Goal: Contribute content

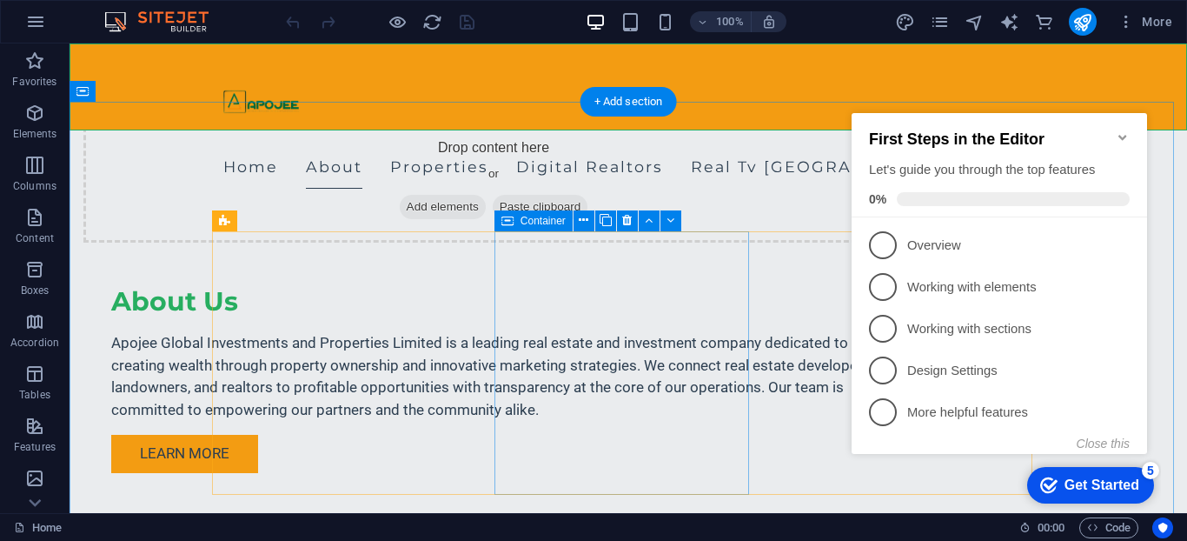
scroll to position [1050, 0]
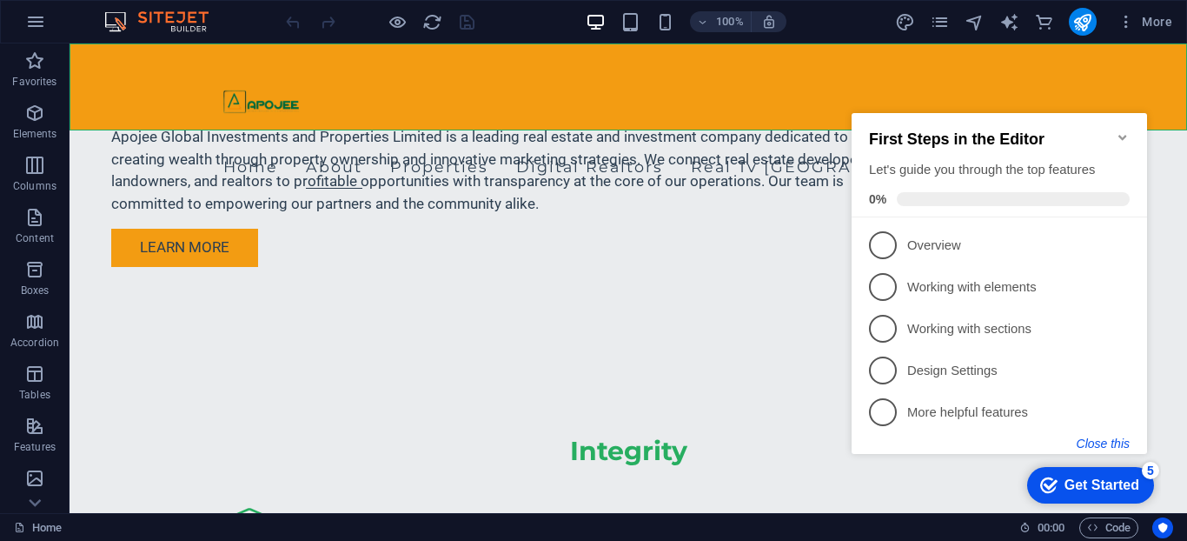
click at [1113, 444] on button "Close this" at bounding box center [1103, 443] width 53 height 14
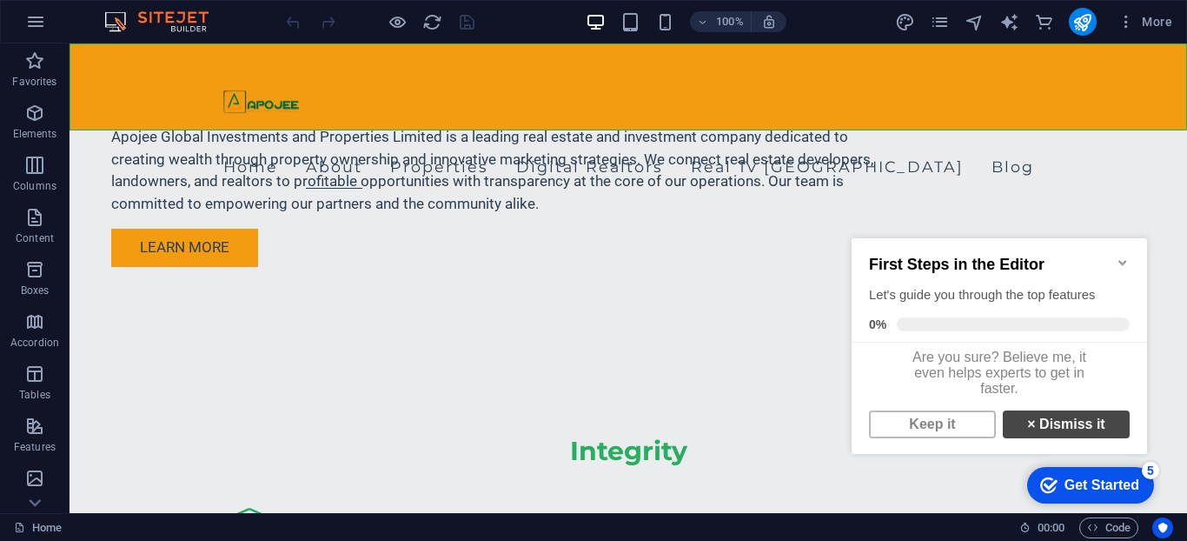
click at [1027, 431] on link "× Dismiss it" at bounding box center [1066, 424] width 127 height 28
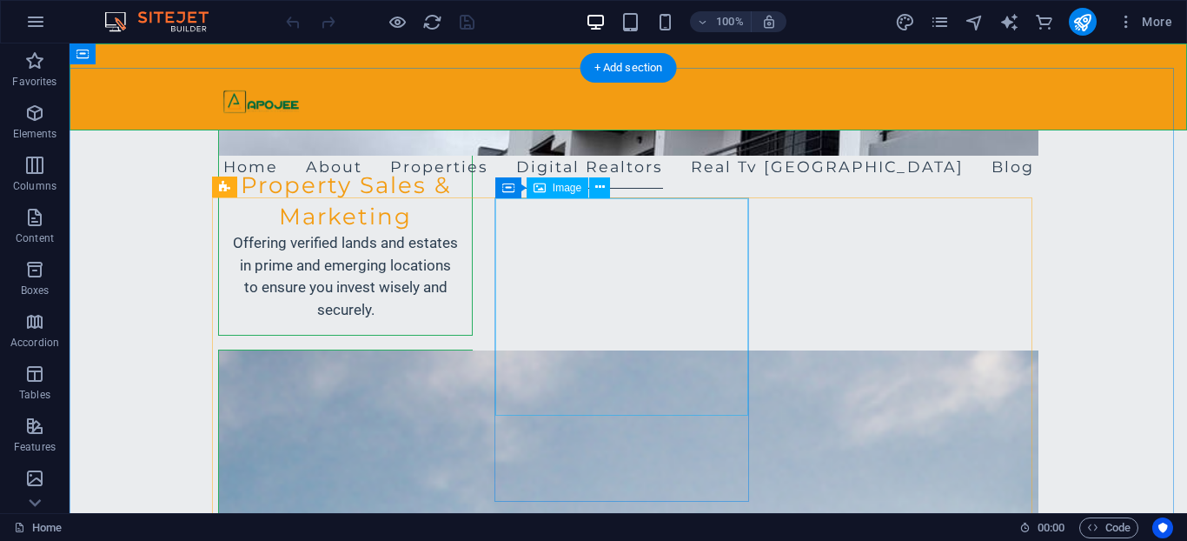
scroll to position [2424, 0]
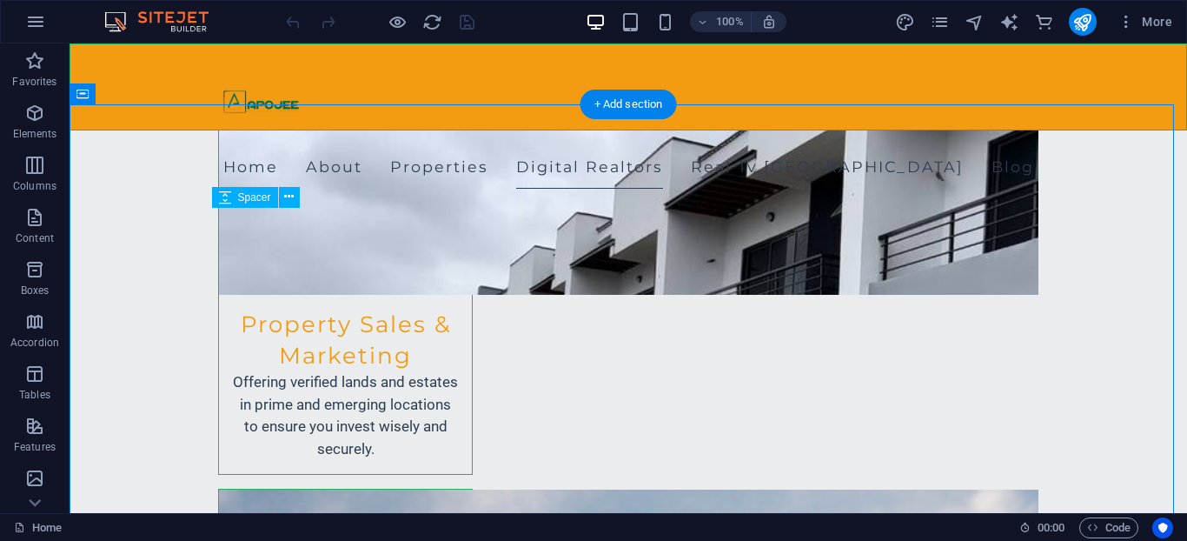
click at [292, 196] on icon at bounding box center [289, 197] width 10 height 18
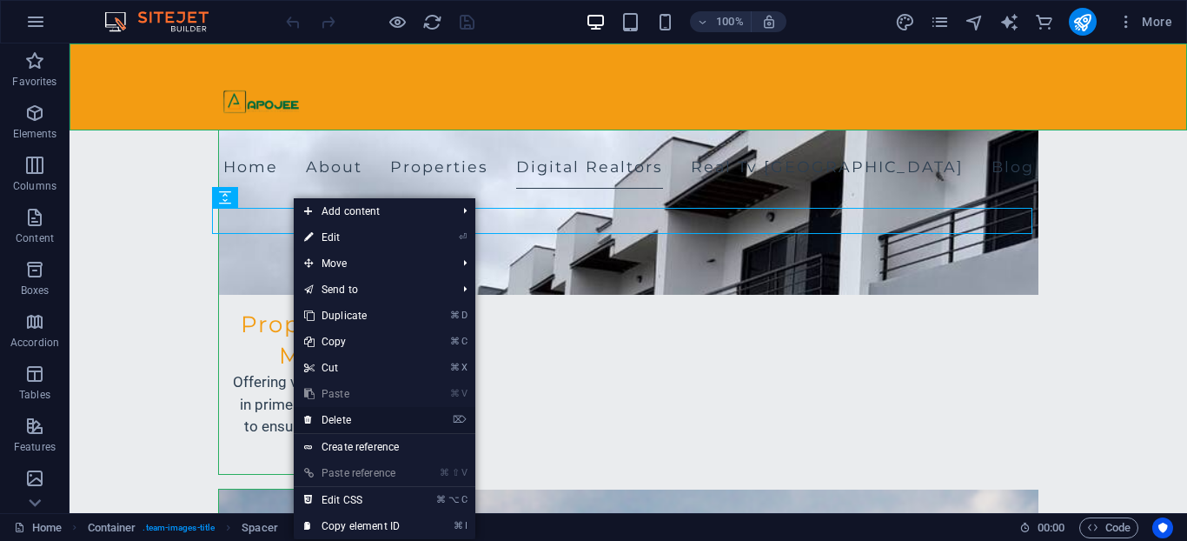
click at [371, 416] on link "⌦ Delete" at bounding box center [352, 420] width 116 height 26
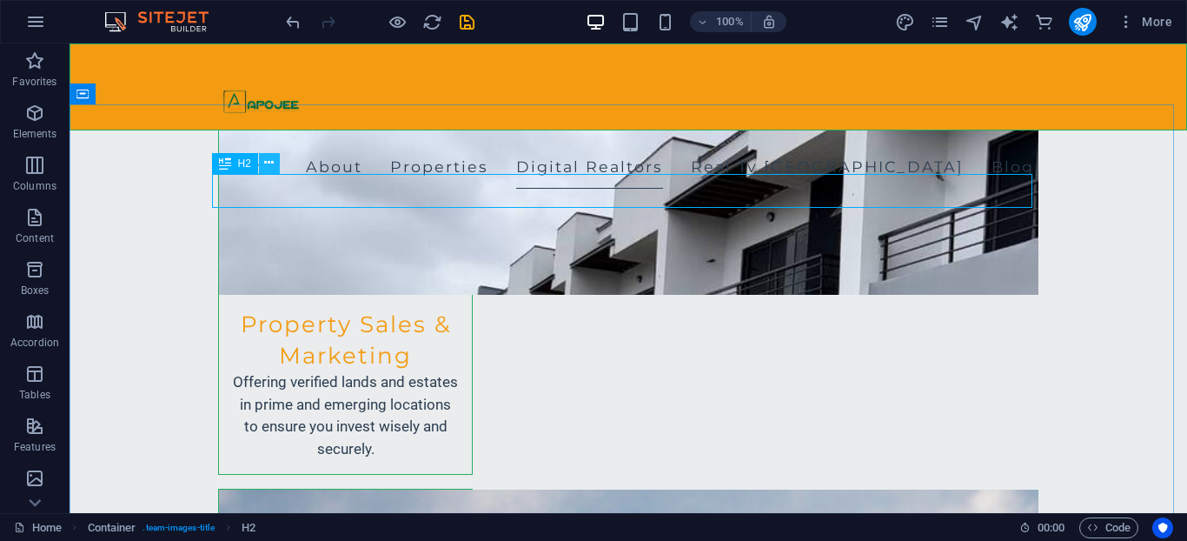
click at [271, 168] on icon at bounding box center [269, 163] width 10 height 18
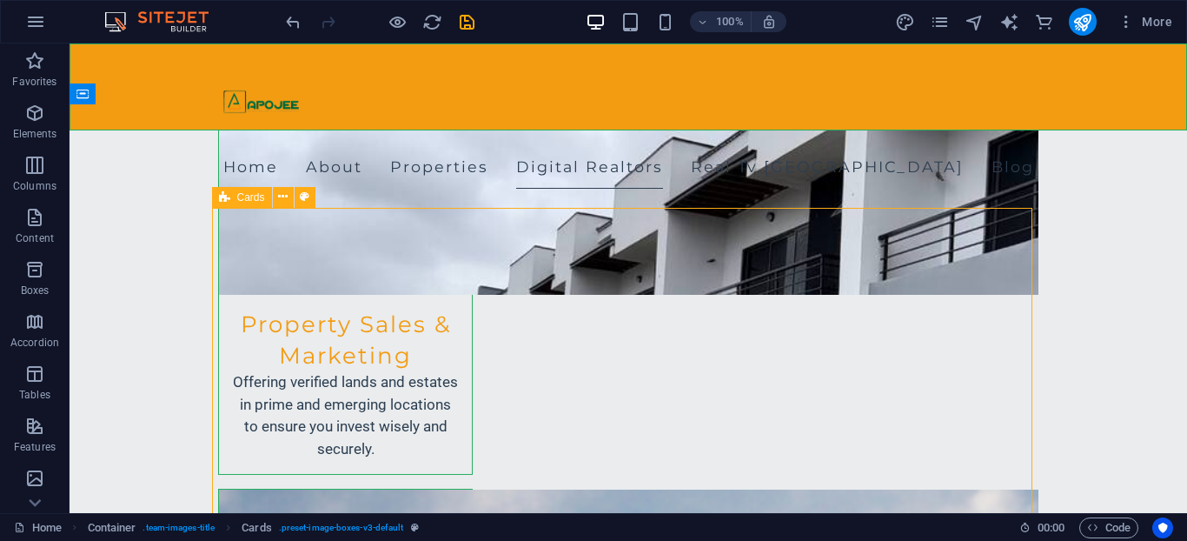
drag, startPoint x: 232, startPoint y: 202, endPoint x: 261, endPoint y: 201, distance: 28.7
click at [250, 200] on div "Cards" at bounding box center [242, 197] width 60 height 21
click at [289, 202] on button at bounding box center [283, 197] width 21 height 21
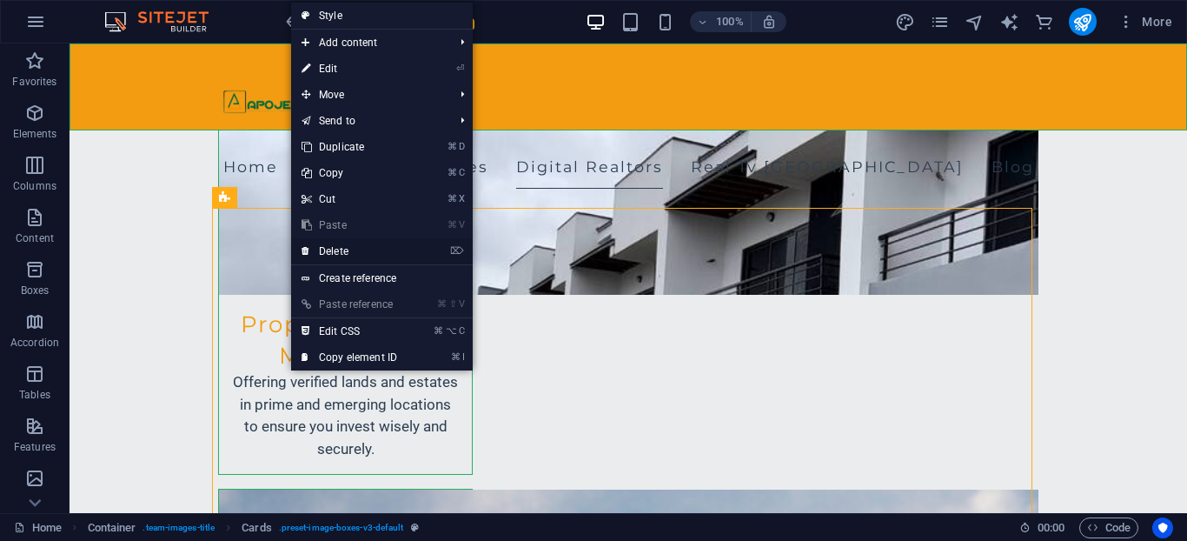
click at [329, 253] on link "⌦ Delete" at bounding box center [349, 251] width 116 height 26
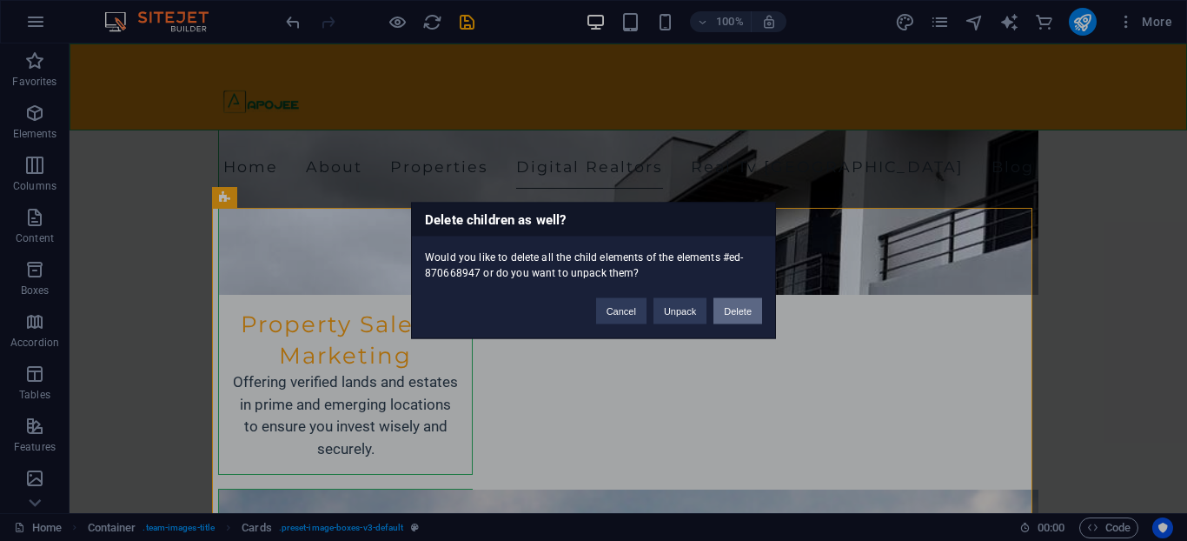
click at [741, 315] on button "Delete" at bounding box center [737, 311] width 49 height 26
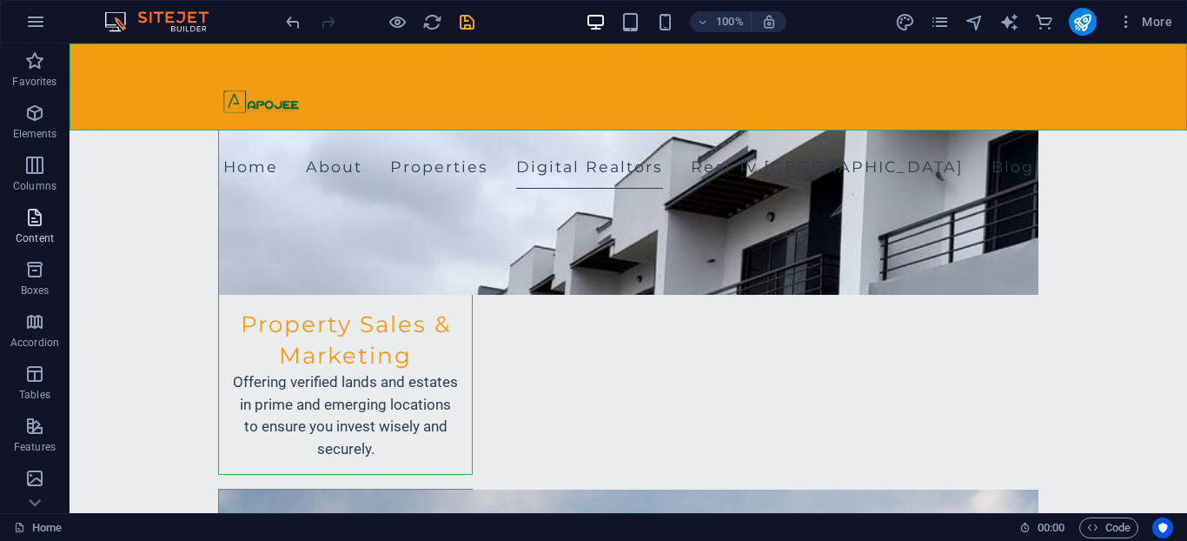
click at [24, 216] on icon "button" at bounding box center [34, 217] width 21 height 21
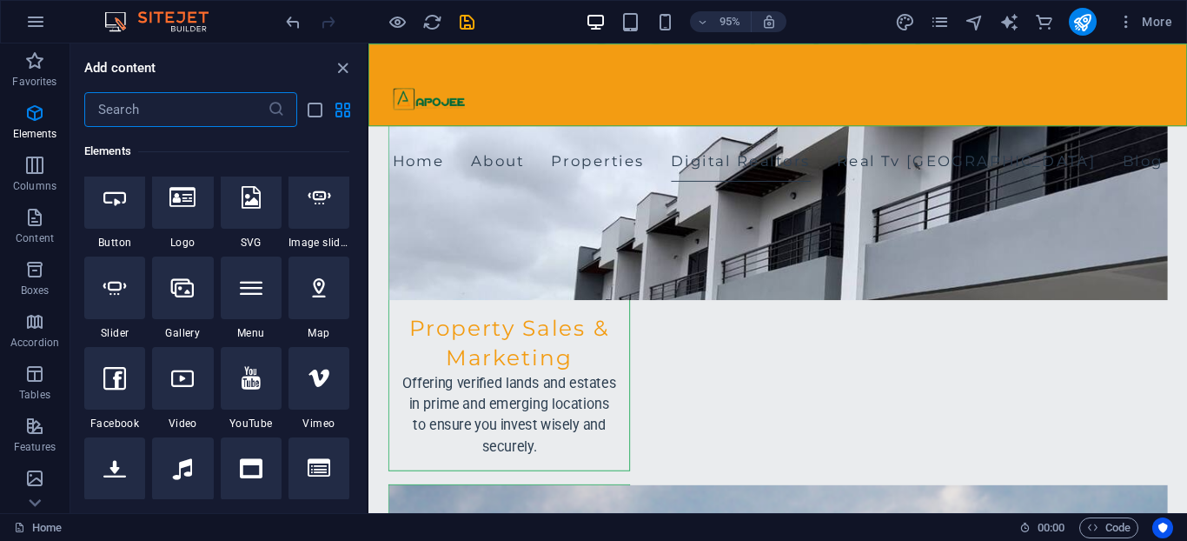
scroll to position [375, 0]
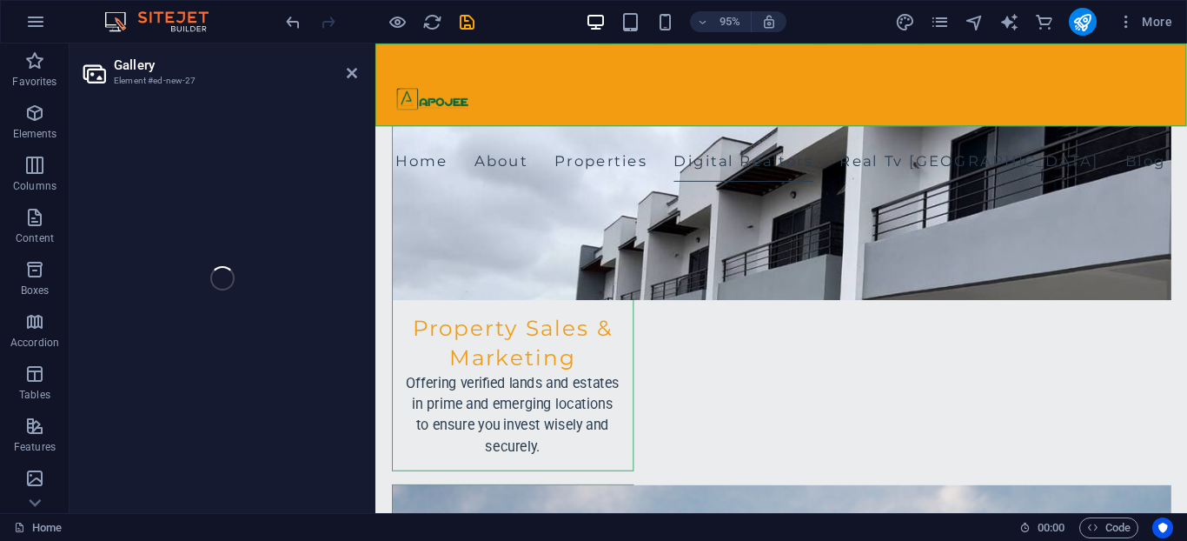
select select "4"
select select "%"
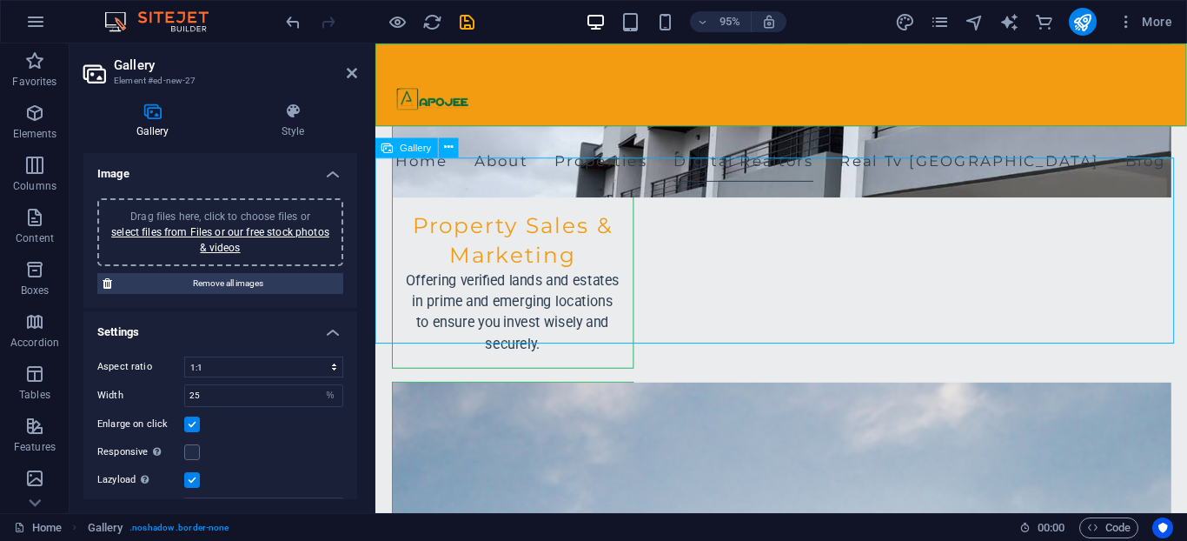
scroll to position [2489, 0]
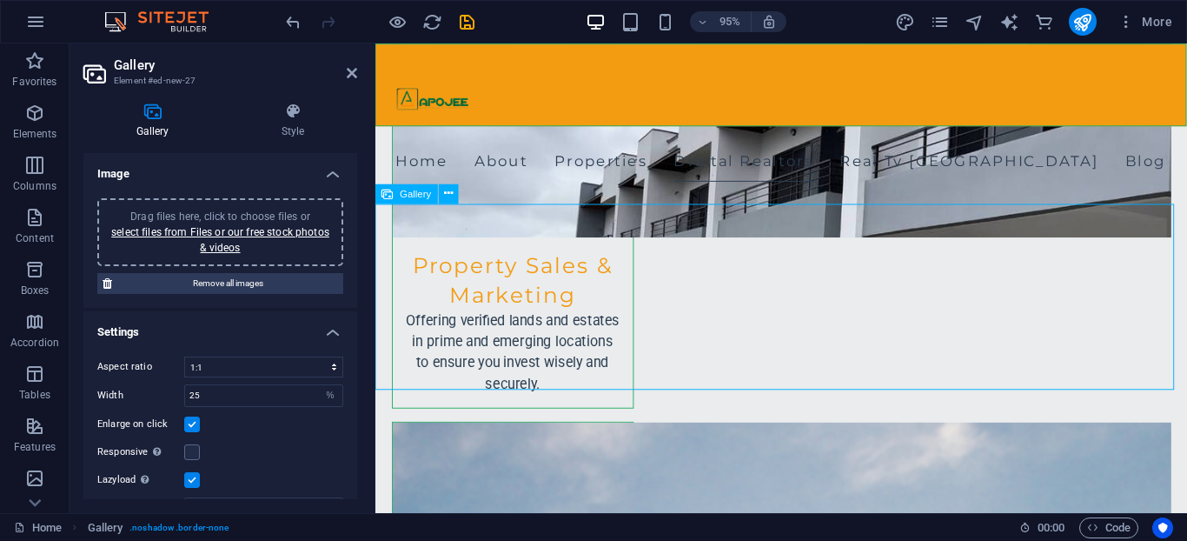
click at [412, 197] on span "Gallery" at bounding box center [416, 194] width 31 height 10
click at [447, 198] on icon at bounding box center [448, 193] width 9 height 17
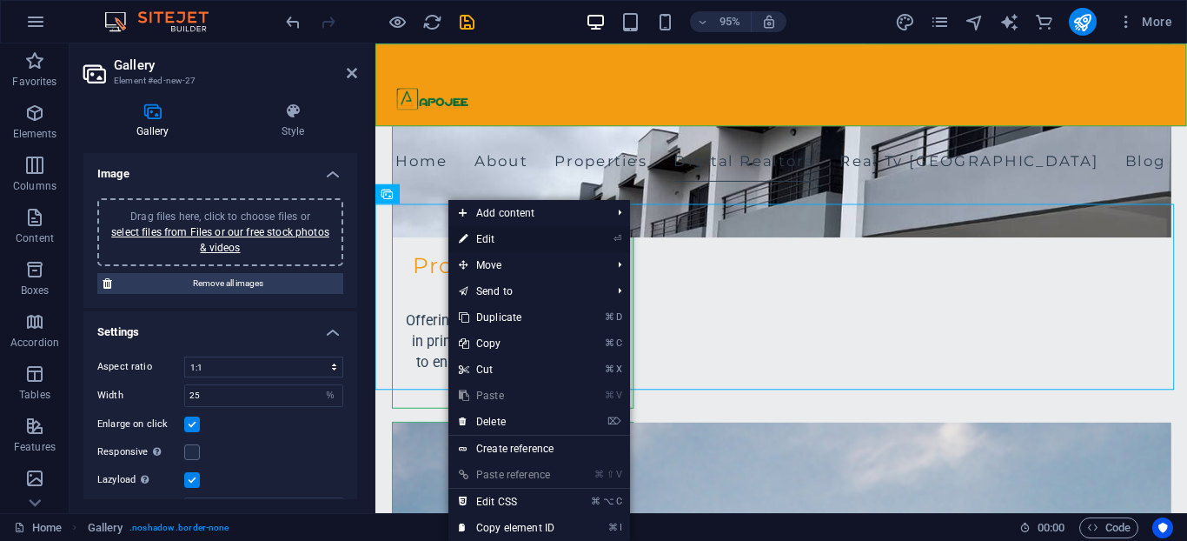
click at [580, 236] on li "⏎ Edit" at bounding box center [539, 239] width 182 height 26
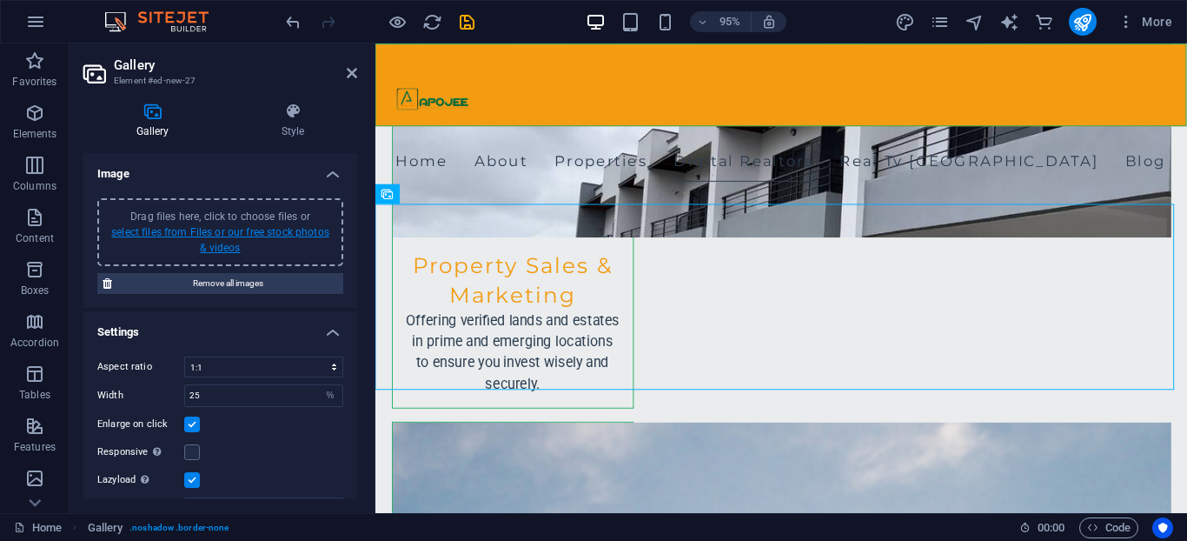
click at [276, 229] on link "select files from Files or our free stock photos & videos" at bounding box center [220, 240] width 218 height 28
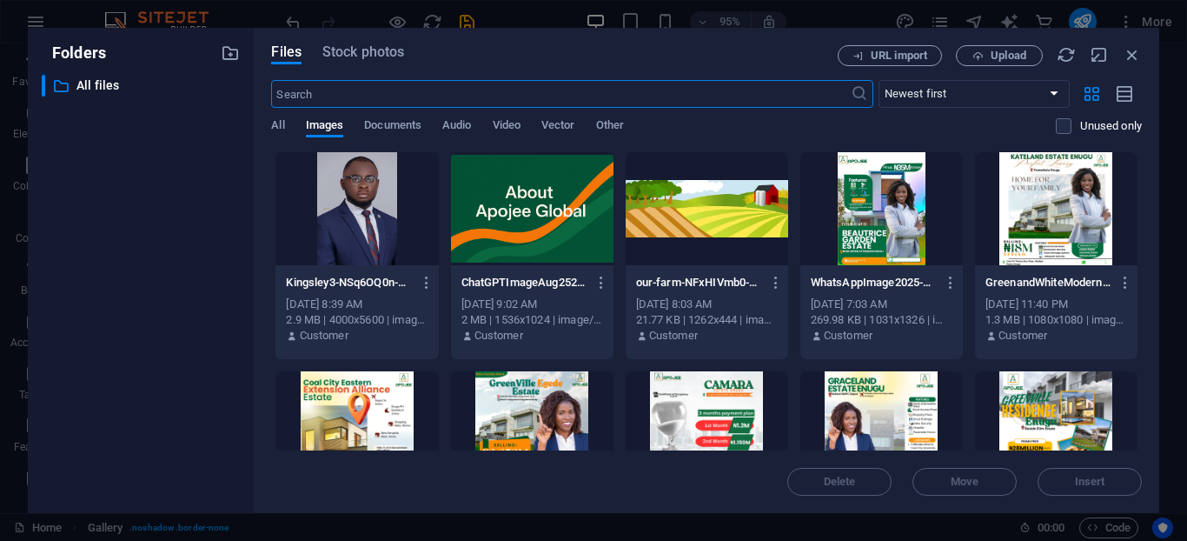
scroll to position [2734, 0]
click at [282, 225] on div at bounding box center [356, 208] width 163 height 113
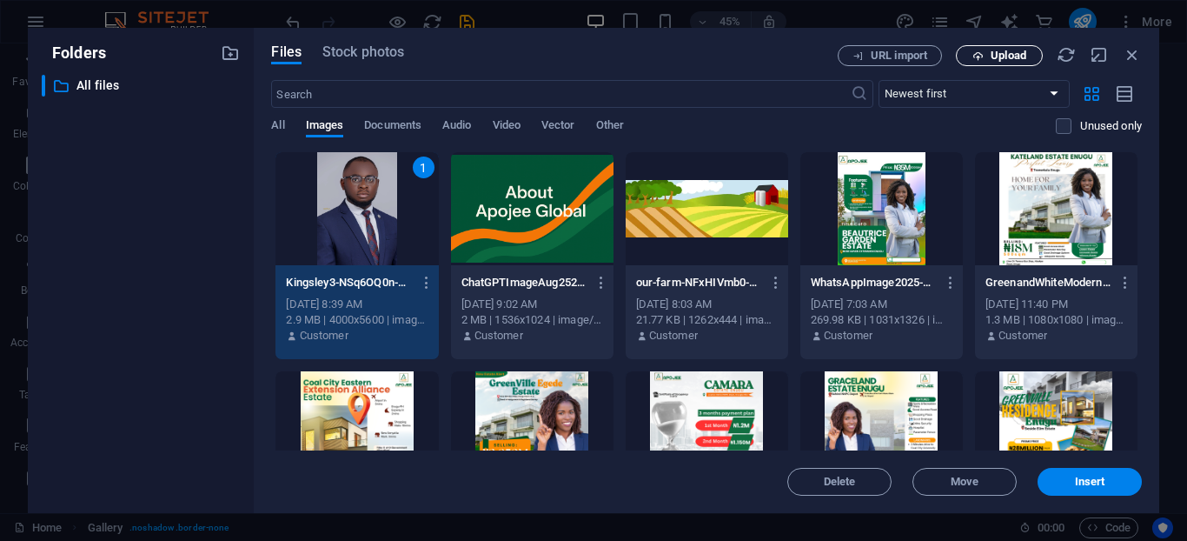
click at [1005, 56] on span "Upload" at bounding box center [1009, 55] width 36 height 10
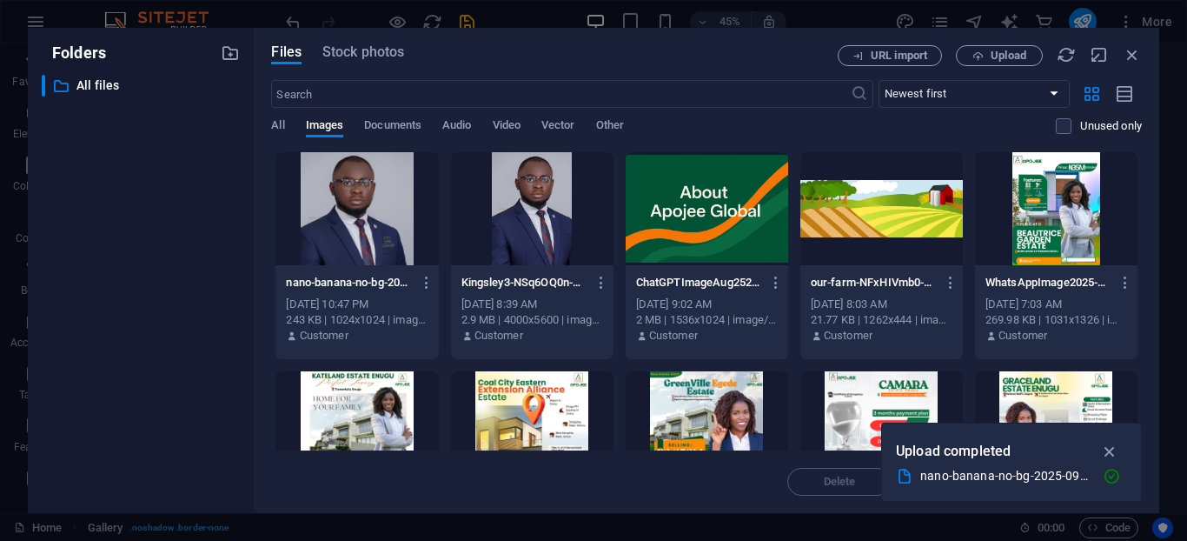
click at [362, 217] on div at bounding box center [356, 208] width 163 height 113
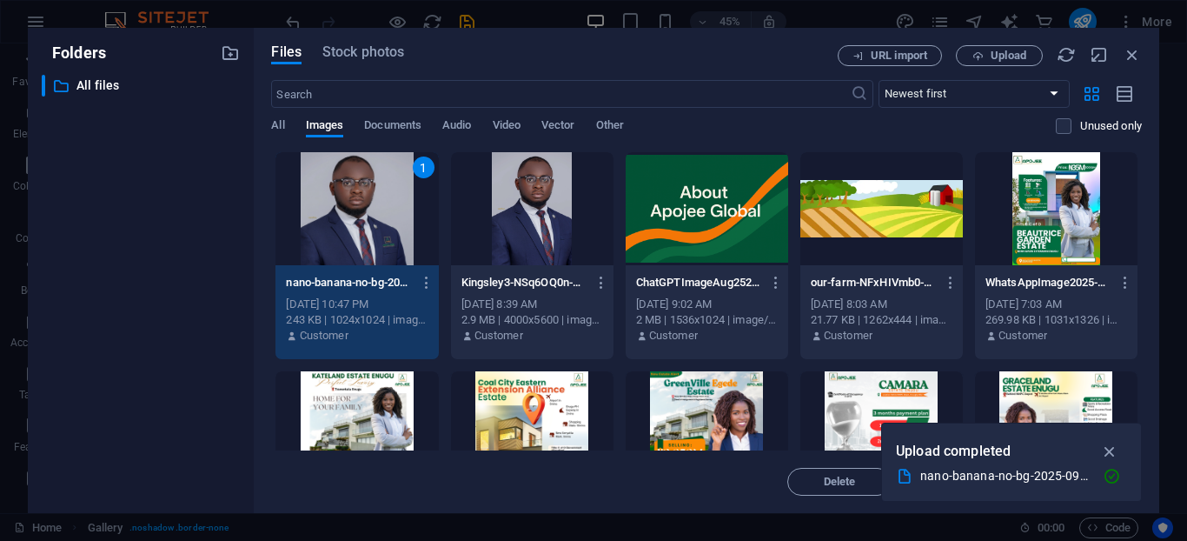
click at [361, 217] on div "1" at bounding box center [356, 208] width 163 height 113
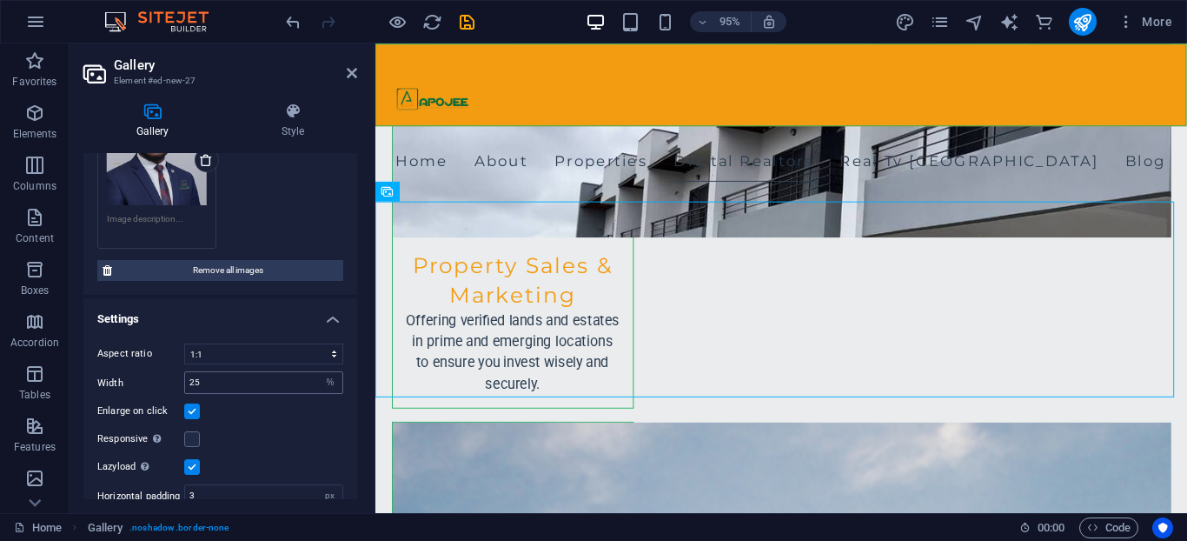
scroll to position [187, 0]
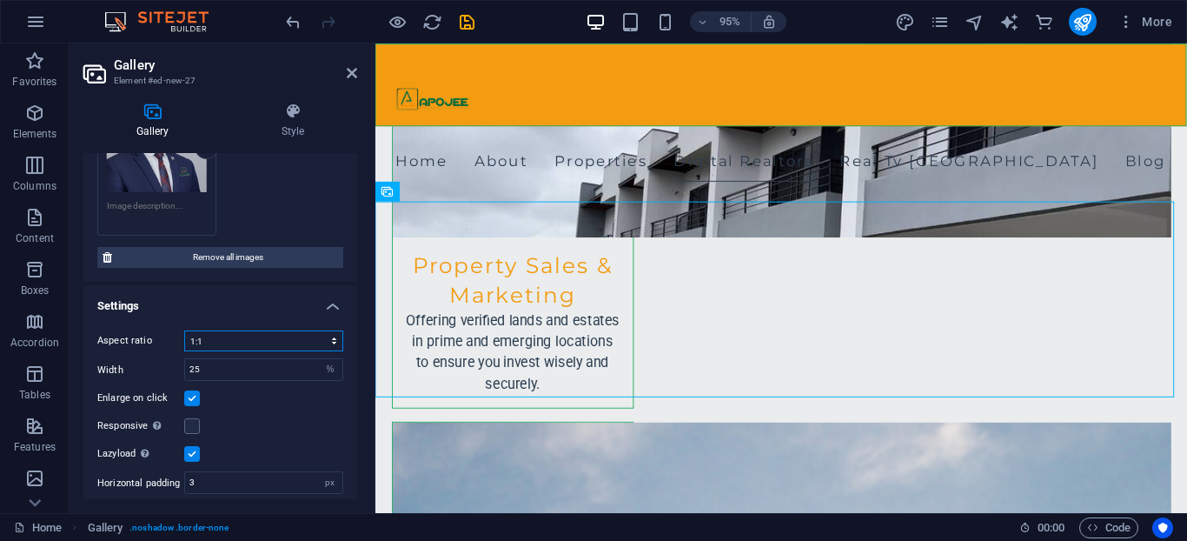
click at [332, 342] on select "No fixed aspect ratio 16:9 16:10 4:3 1:1 1:2 2:1" at bounding box center [263, 340] width 159 height 21
click at [184, 330] on select "No fixed aspect ratio 16:9 16:10 4:3 1:1 1:2 2:1" at bounding box center [263, 340] width 159 height 21
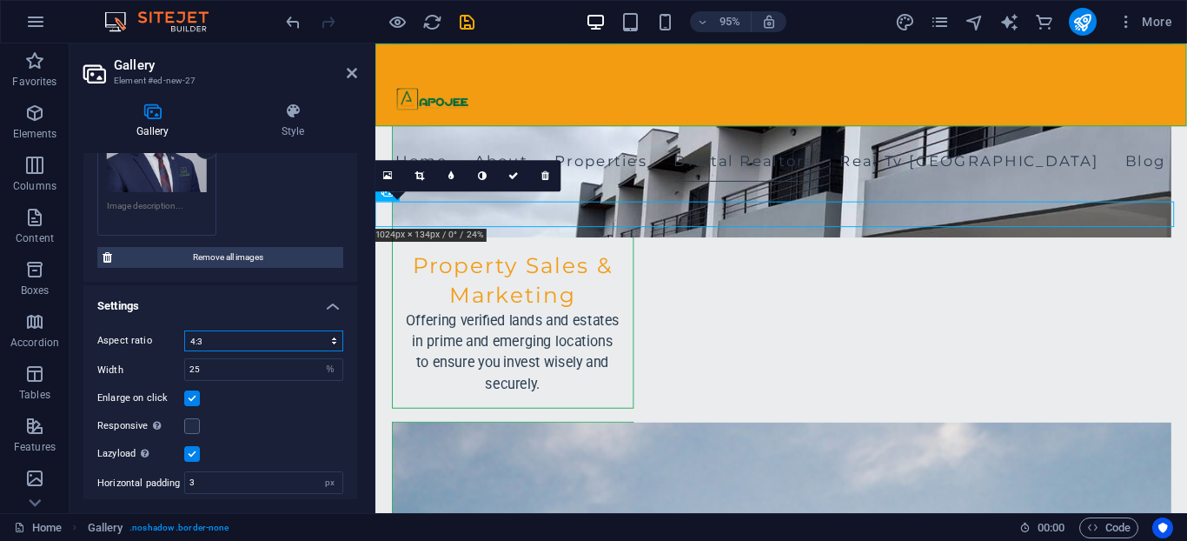
click at [331, 346] on select "No fixed aspect ratio 16:9 16:10 4:3 1:1 1:2 2:1" at bounding box center [263, 340] width 159 height 21
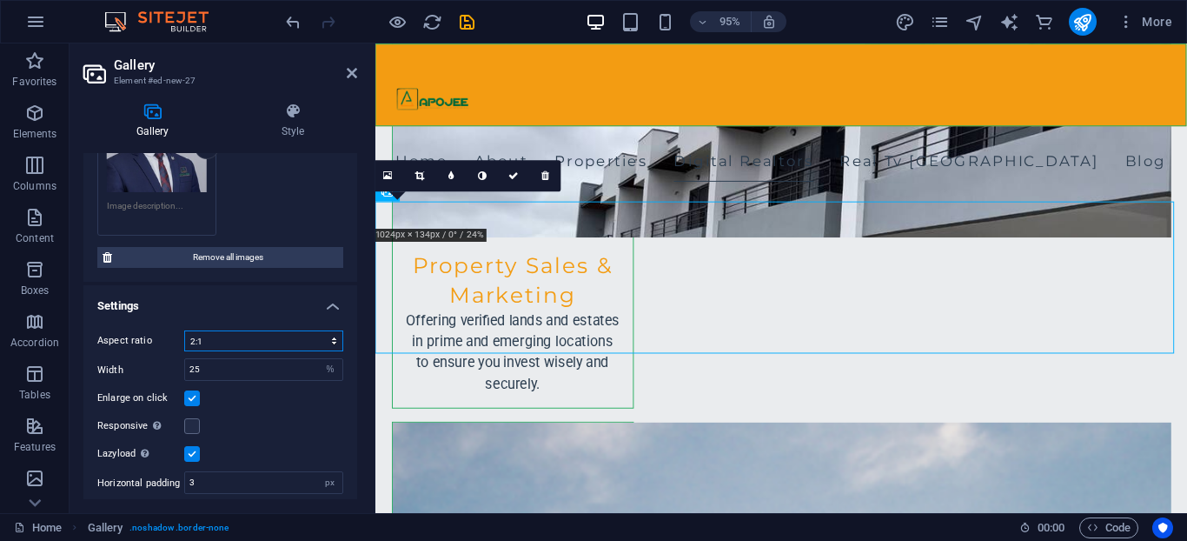
click at [184, 330] on select "No fixed aspect ratio 16:9 16:10 4:3 1:1 1:2 2:1" at bounding box center [263, 340] width 159 height 21
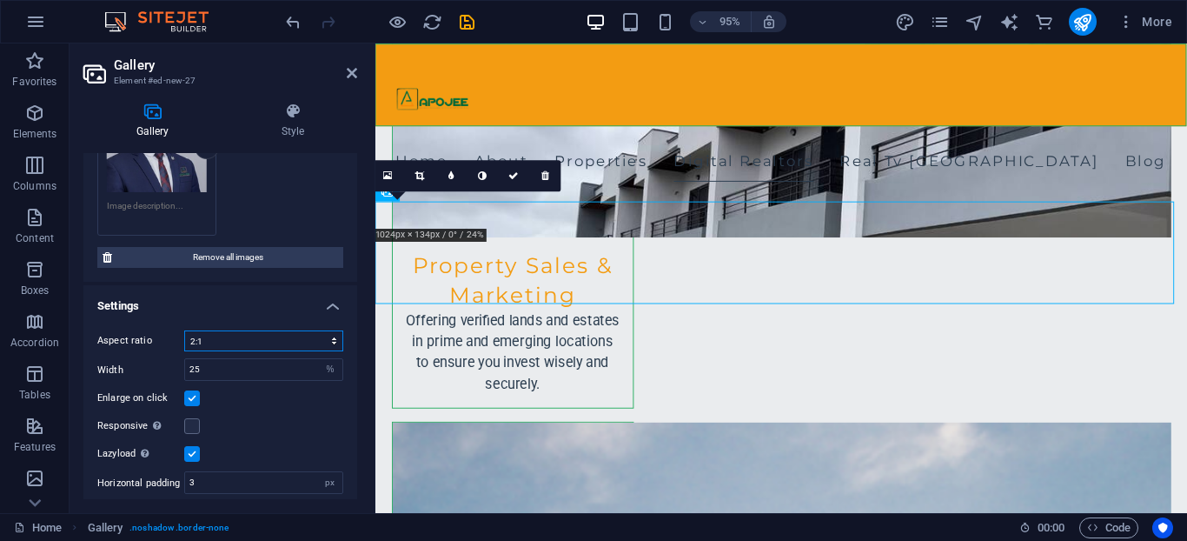
click at [328, 344] on select "No fixed aspect ratio 16:9 16:10 4:3 1:1 1:2 2:1" at bounding box center [263, 340] width 159 height 21
select select "5"
click at [184, 330] on select "No fixed aspect ratio 16:9 16:10 4:3 1:1 1:2 2:1" at bounding box center [263, 340] width 159 height 21
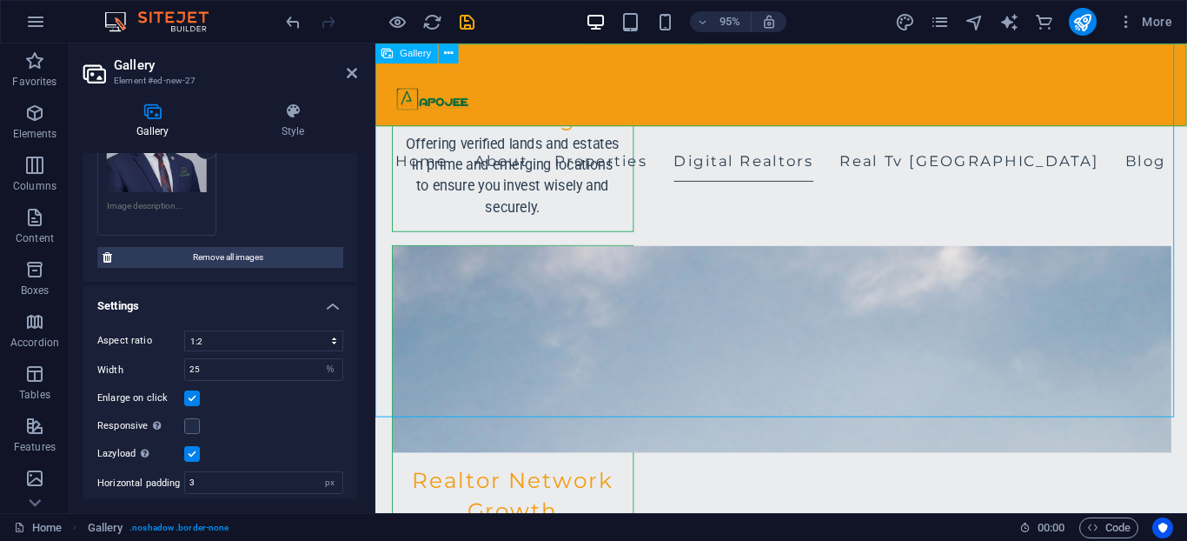
scroll to position [2781, 0]
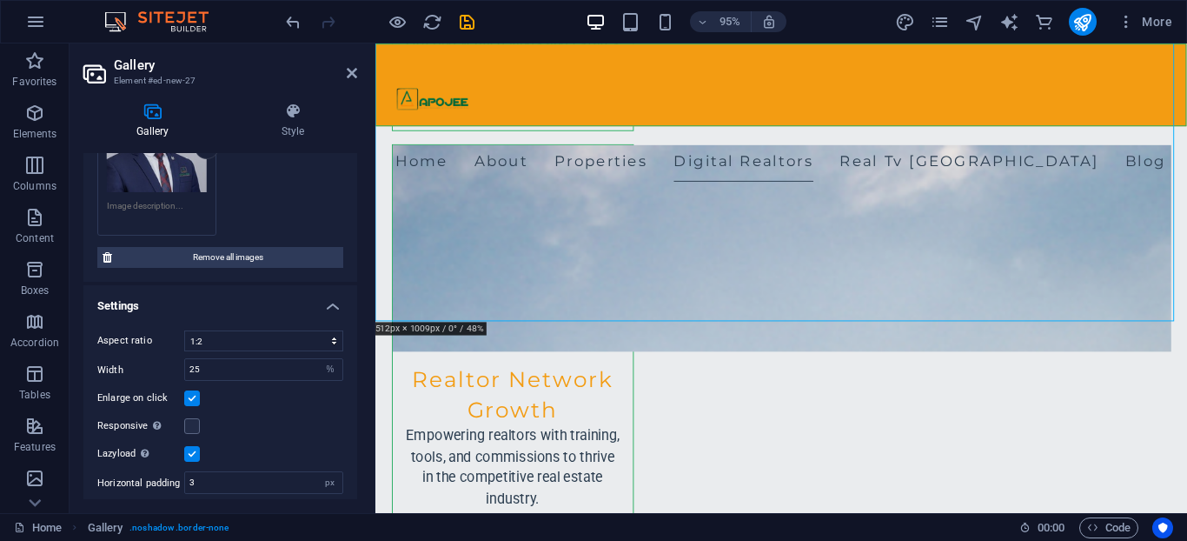
click at [149, 210] on textarea at bounding box center [157, 212] width 100 height 26
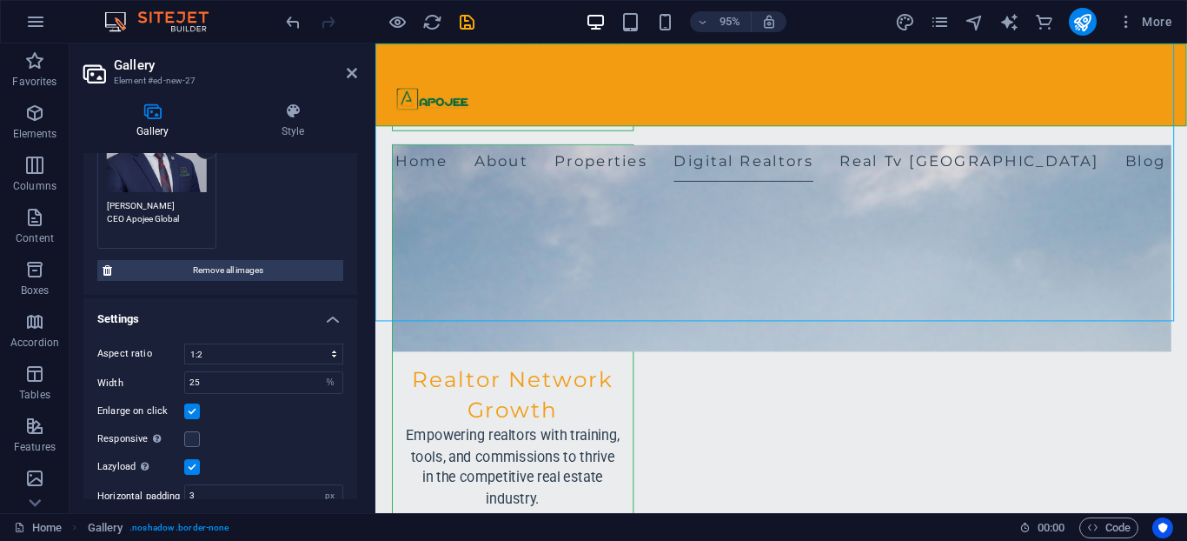
type textarea "[PERSON_NAME] CEO Apojee Global"
click at [1186, 540] on div "Home Gallery . noshadow .border-none 00 : 00 Code" at bounding box center [593, 527] width 1187 height 28
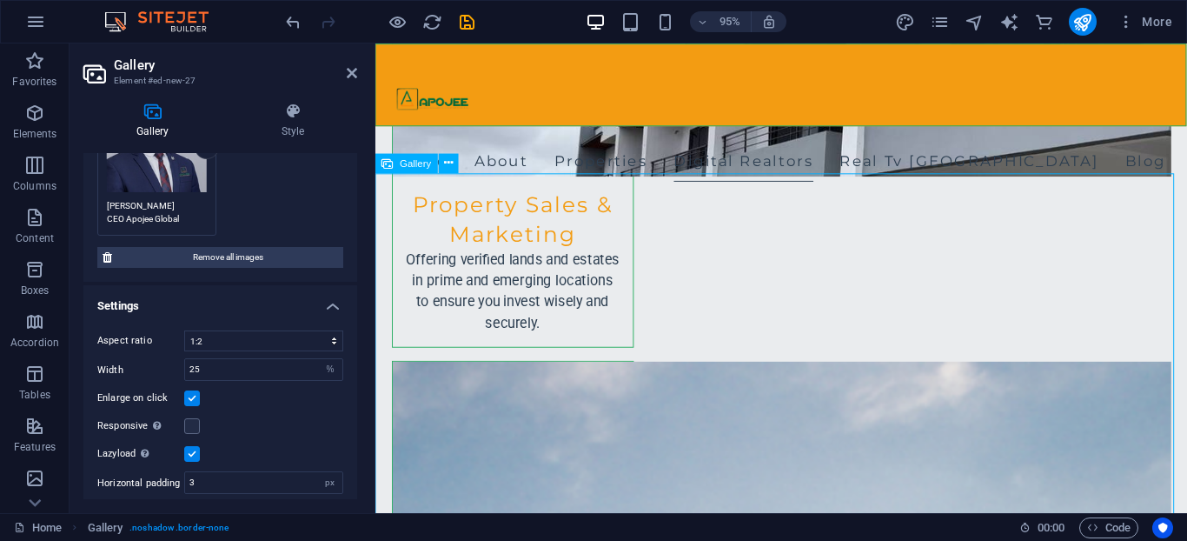
scroll to position [2572, 0]
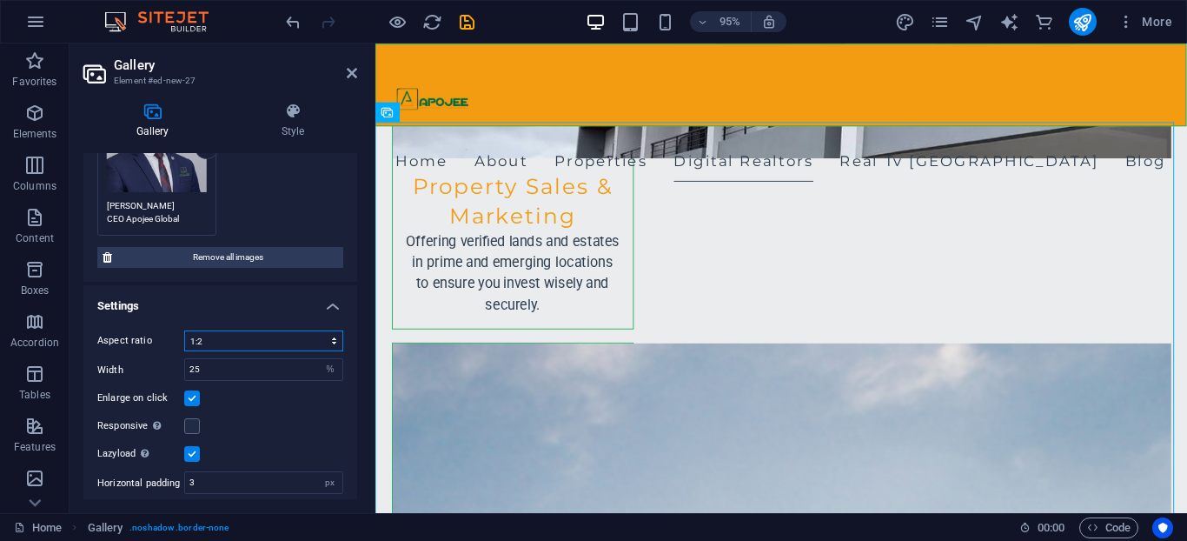
click at [330, 346] on select "No fixed aspect ratio 16:9 16:10 4:3 1:1 1:2 2:1" at bounding box center [263, 340] width 159 height 21
click at [184, 330] on select "No fixed aspect ratio 16:9 16:10 4:3 1:1 1:2 2:1" at bounding box center [263, 340] width 159 height 21
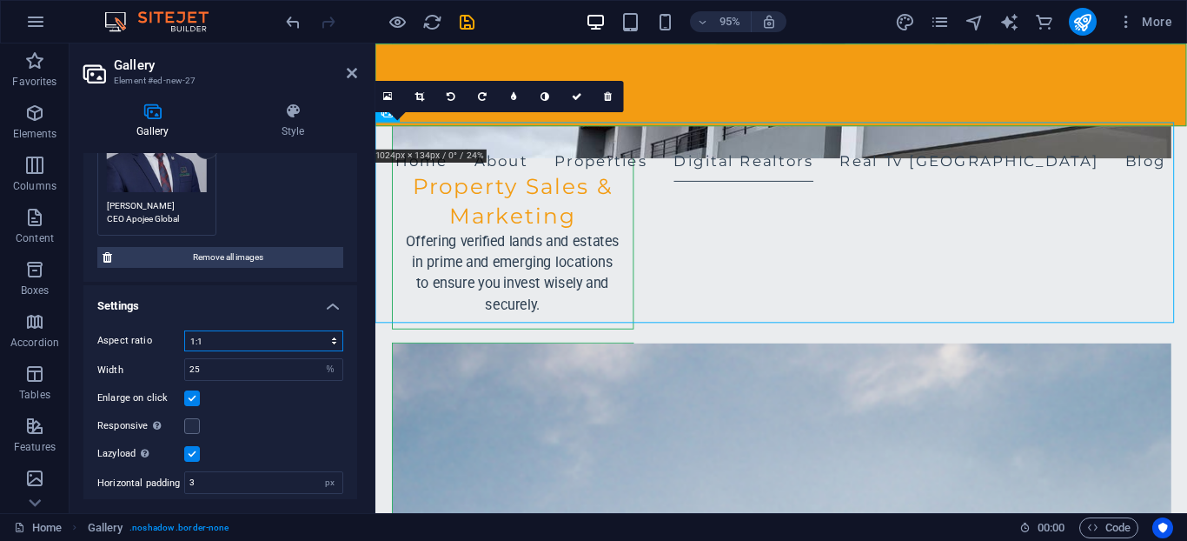
click at [332, 344] on select "No fixed aspect ratio 16:9 16:10 4:3 1:1 1:2 2:1" at bounding box center [263, 340] width 159 height 21
select select "5"
click at [184, 330] on select "No fixed aspect ratio 16:9 16:10 4:3 1:1 1:2 2:1" at bounding box center [263, 340] width 159 height 21
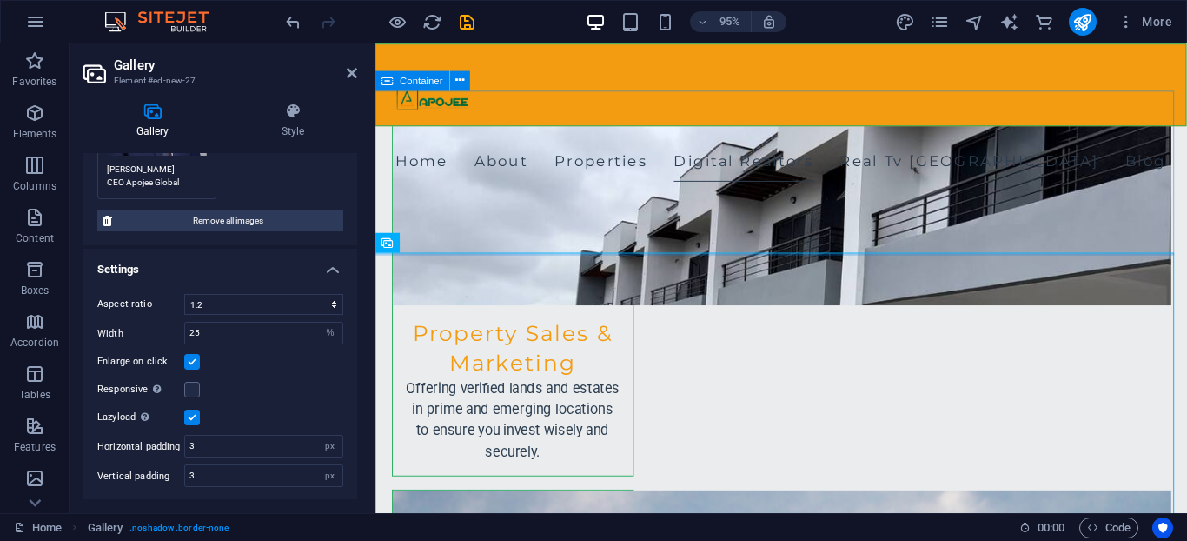
scroll to position [2412, 0]
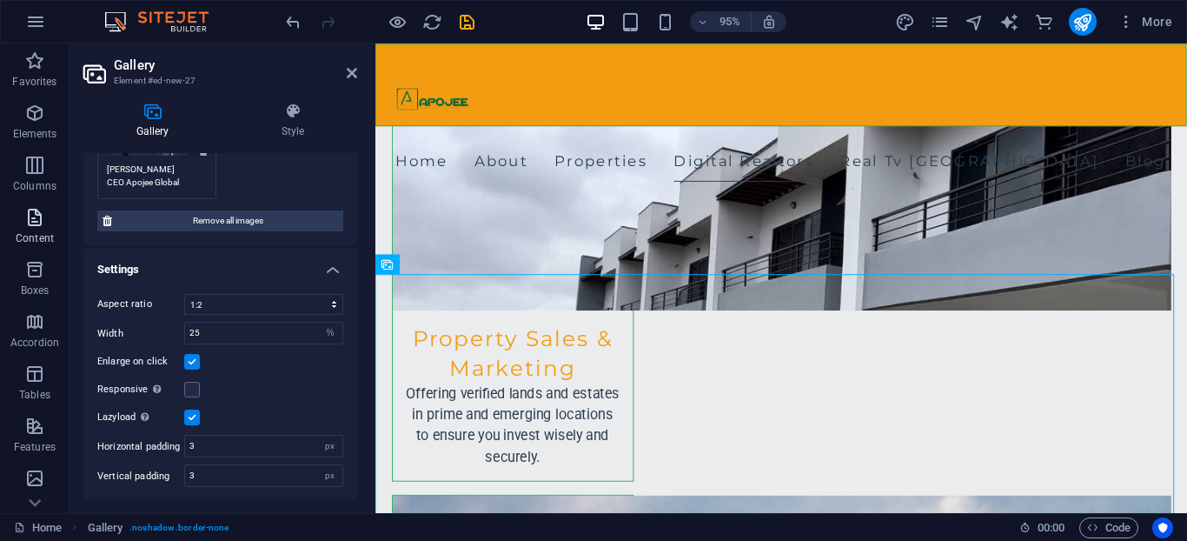
click at [27, 226] on icon "button" at bounding box center [34, 217] width 21 height 21
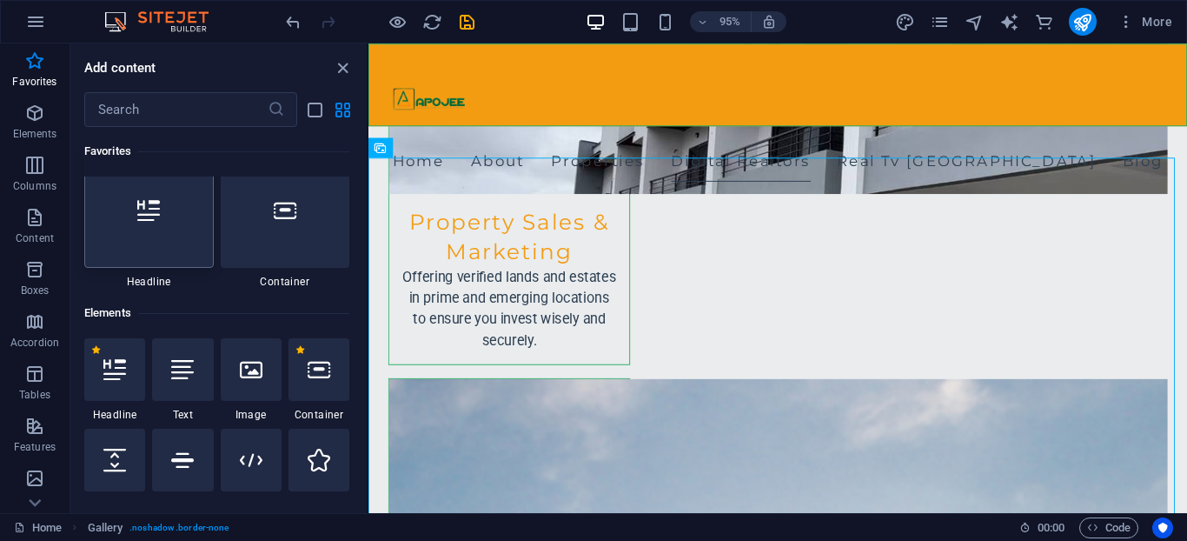
scroll to position [158, 0]
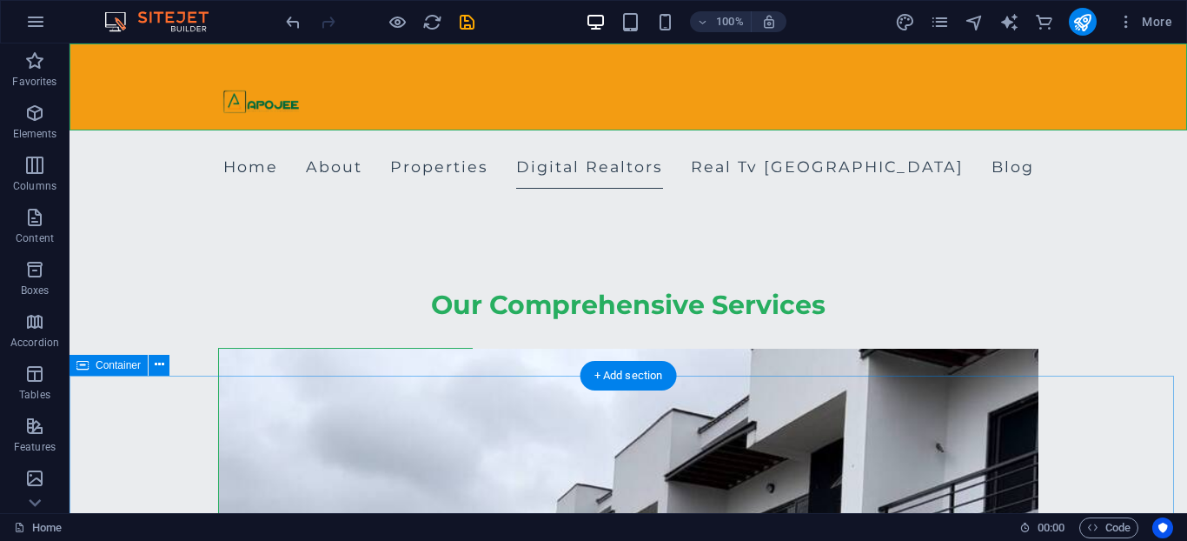
scroll to position [2409, 0]
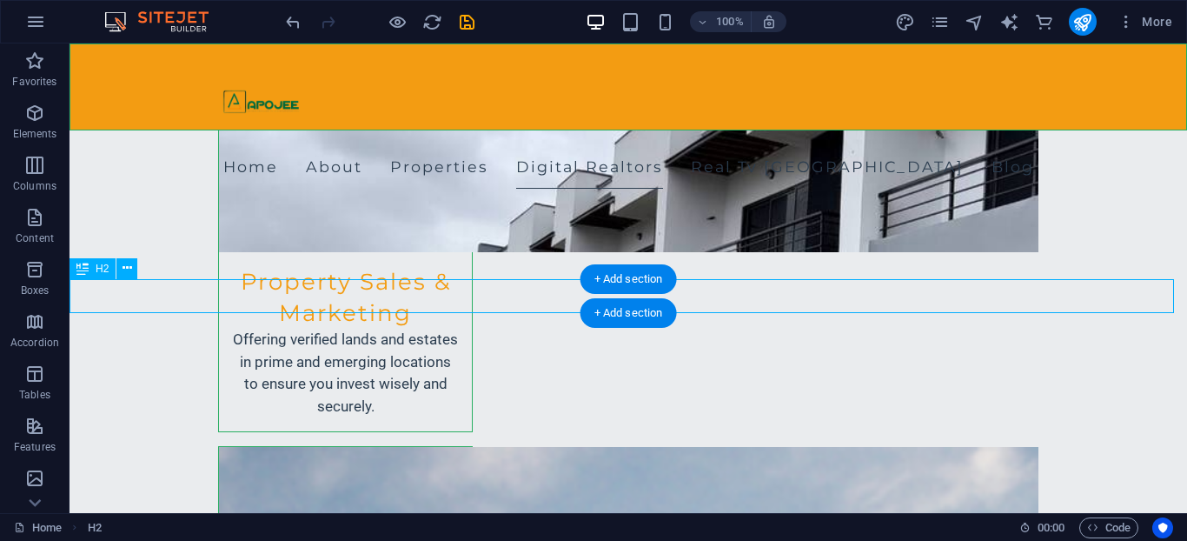
scroll to position [2474, 0]
